Goal: Information Seeking & Learning: Learn about a topic

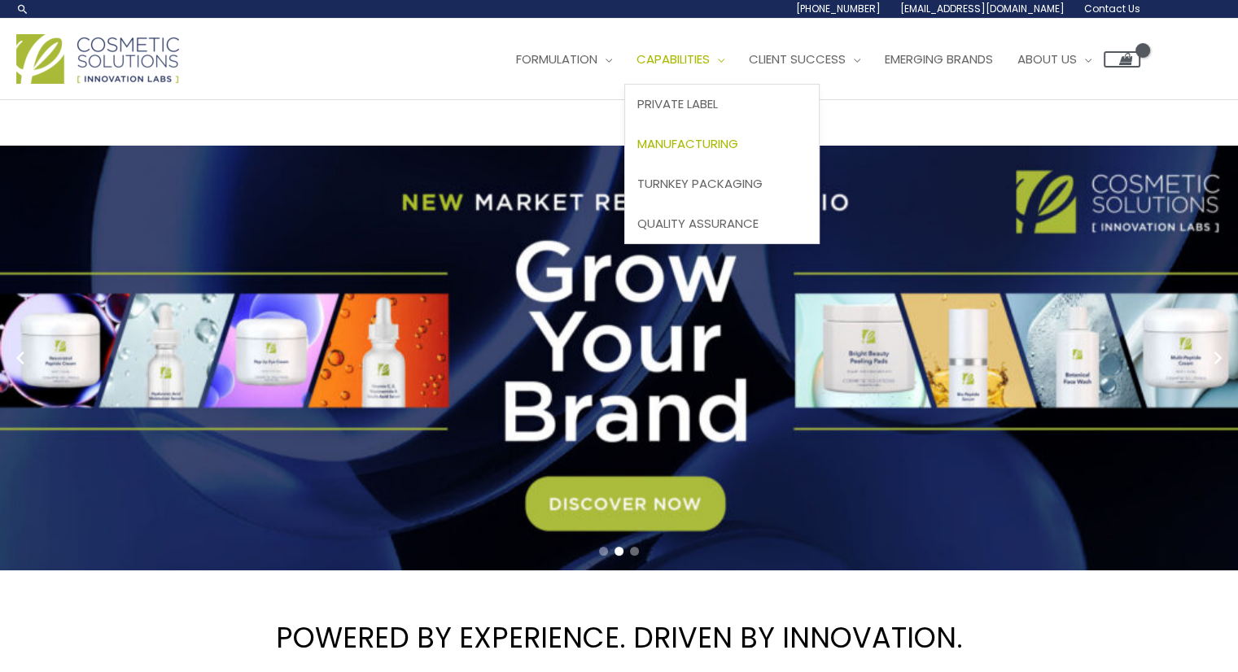
click at [723, 146] on span "Manufacturing" at bounding box center [687, 143] width 101 height 17
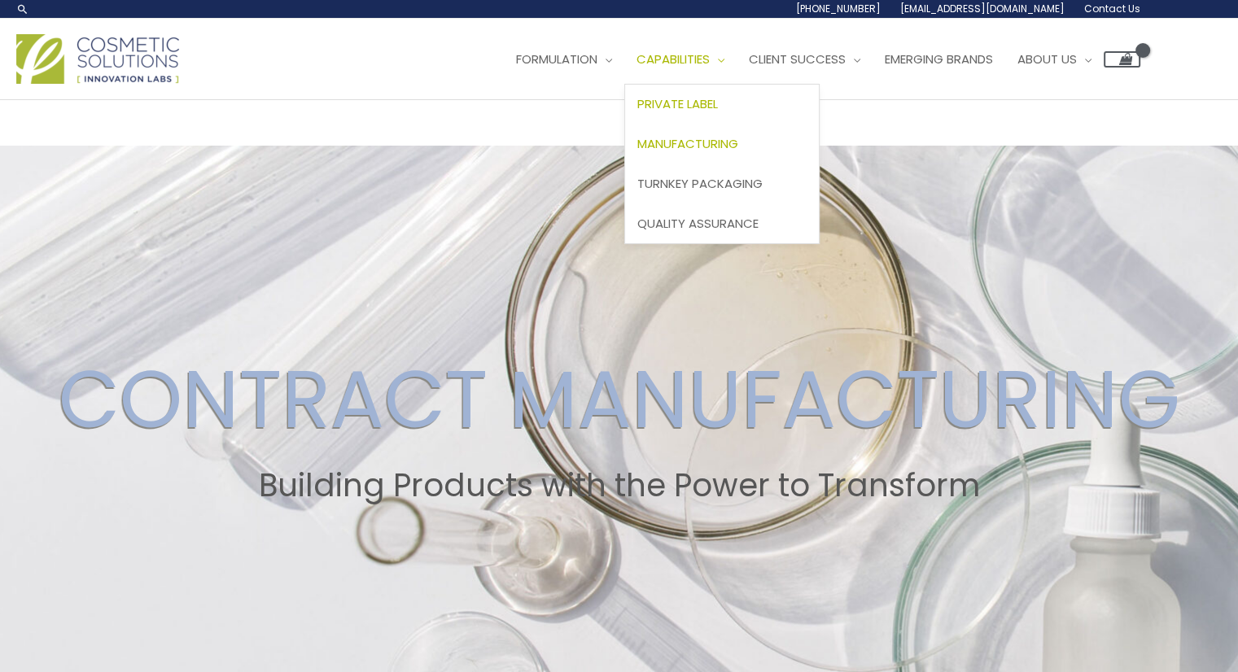
click at [718, 108] on span "Private Label" at bounding box center [677, 103] width 81 height 17
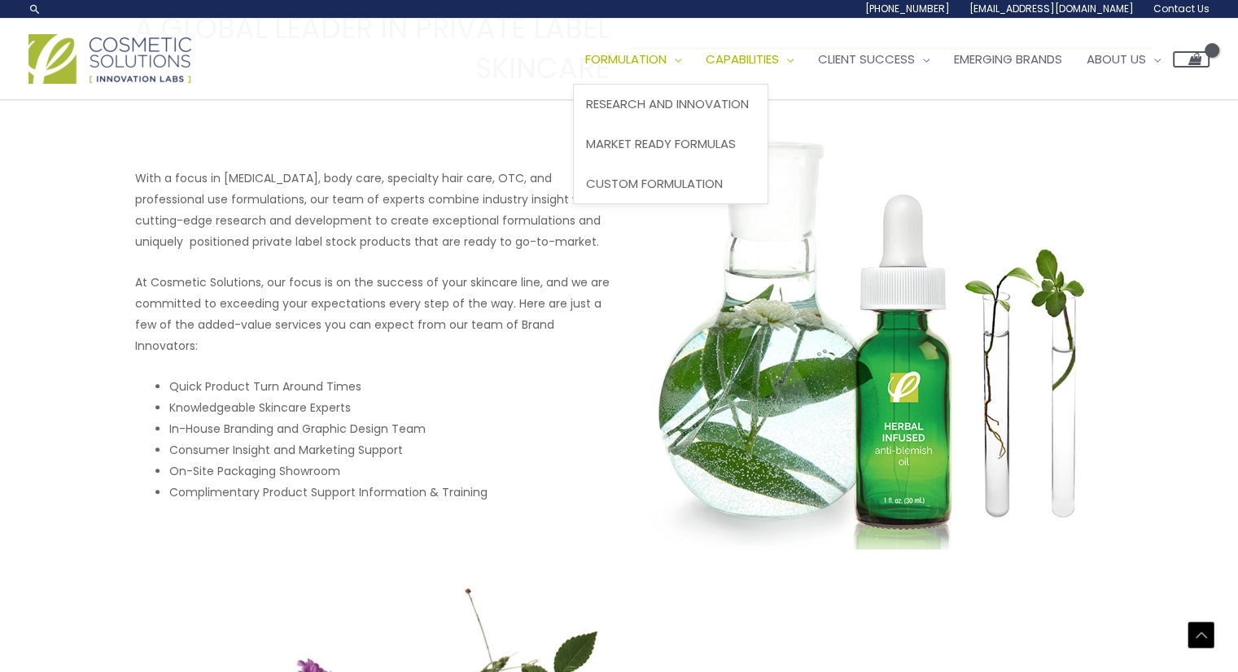
scroll to position [447, 0]
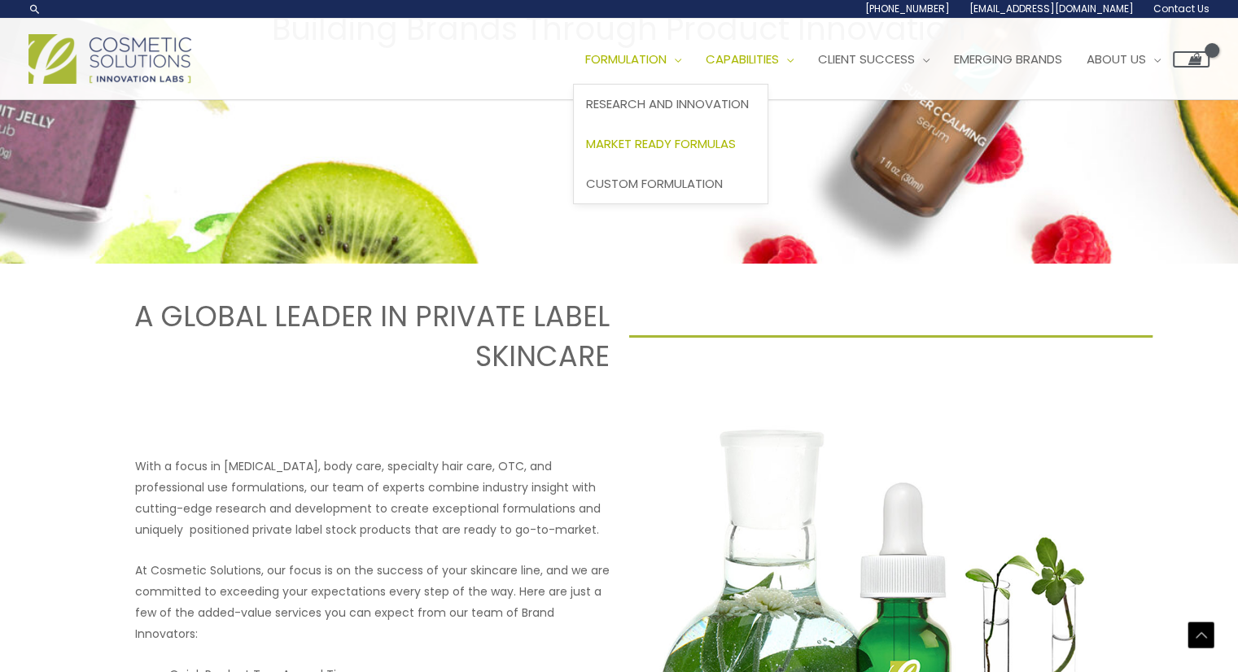
click at [689, 140] on span "Market Ready Formulas" at bounding box center [661, 143] width 150 height 17
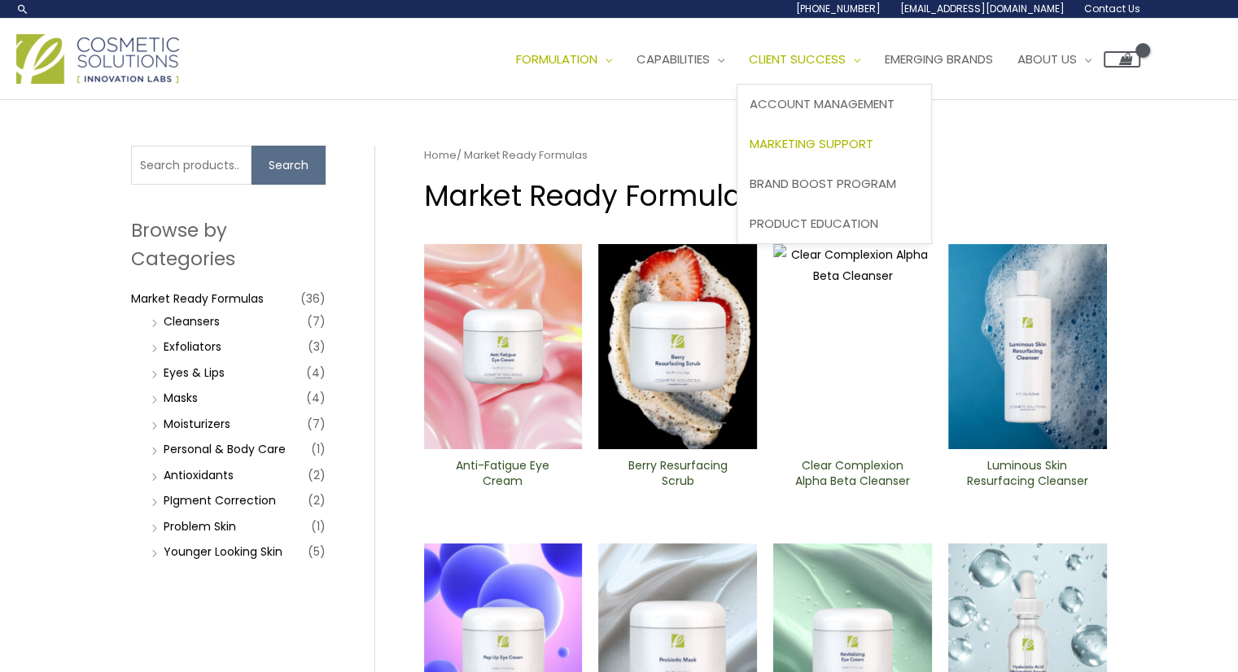
click at [798, 131] on link "Marketing Support" at bounding box center [834, 145] width 194 height 40
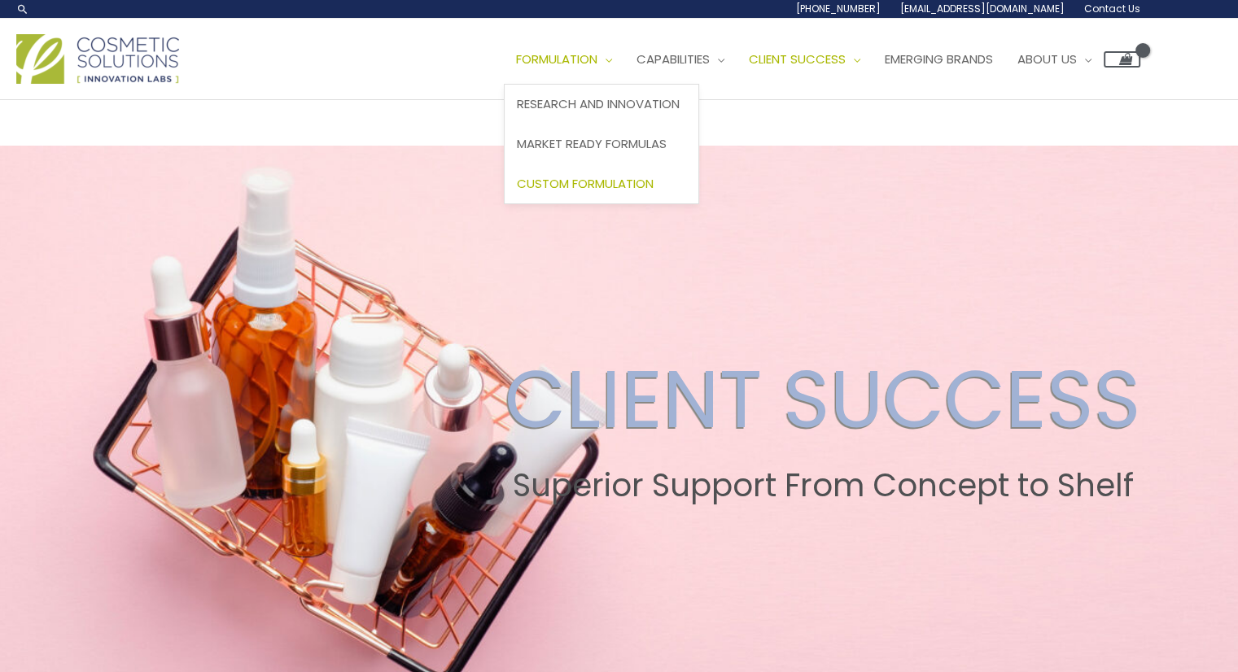
click at [580, 183] on span "Custom Formulation" at bounding box center [585, 183] width 137 height 17
